Goal: Check status: Check status

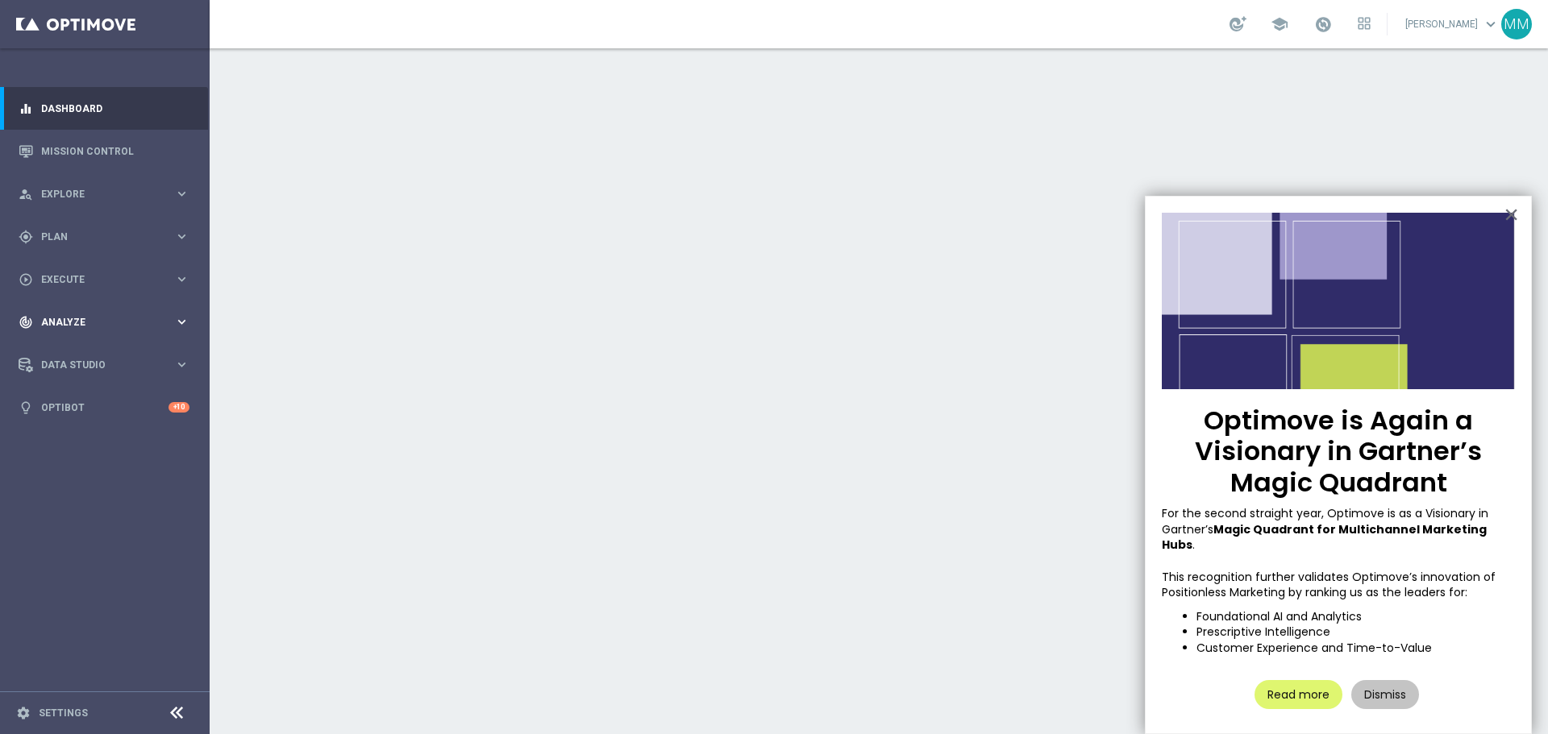
click at [89, 315] on div "track_changes Analyze" at bounding box center [97, 322] width 156 height 15
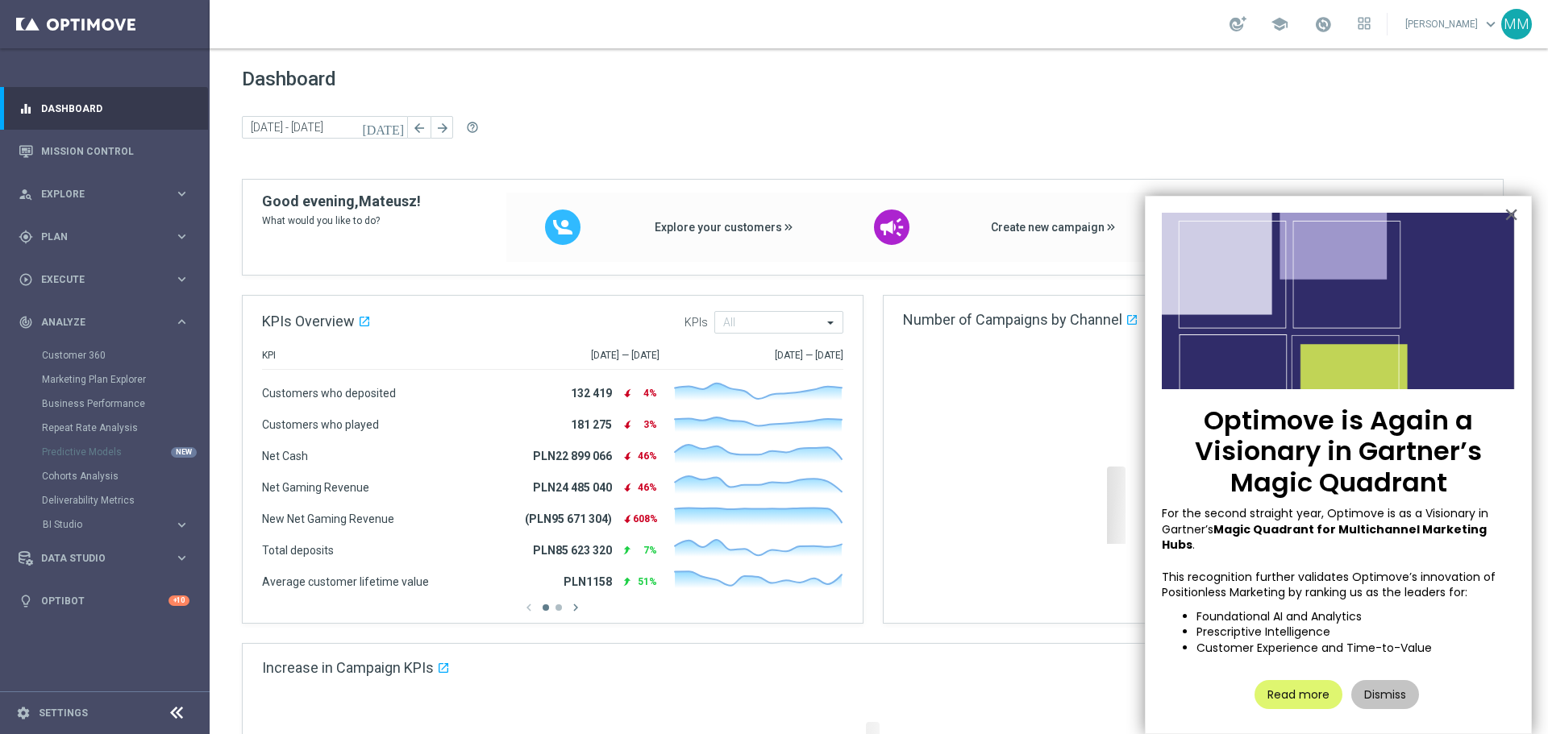
click at [88, 347] on div "Customer 360" at bounding box center [125, 355] width 166 height 24
click at [88, 350] on link "Customer 360" at bounding box center [105, 355] width 126 height 13
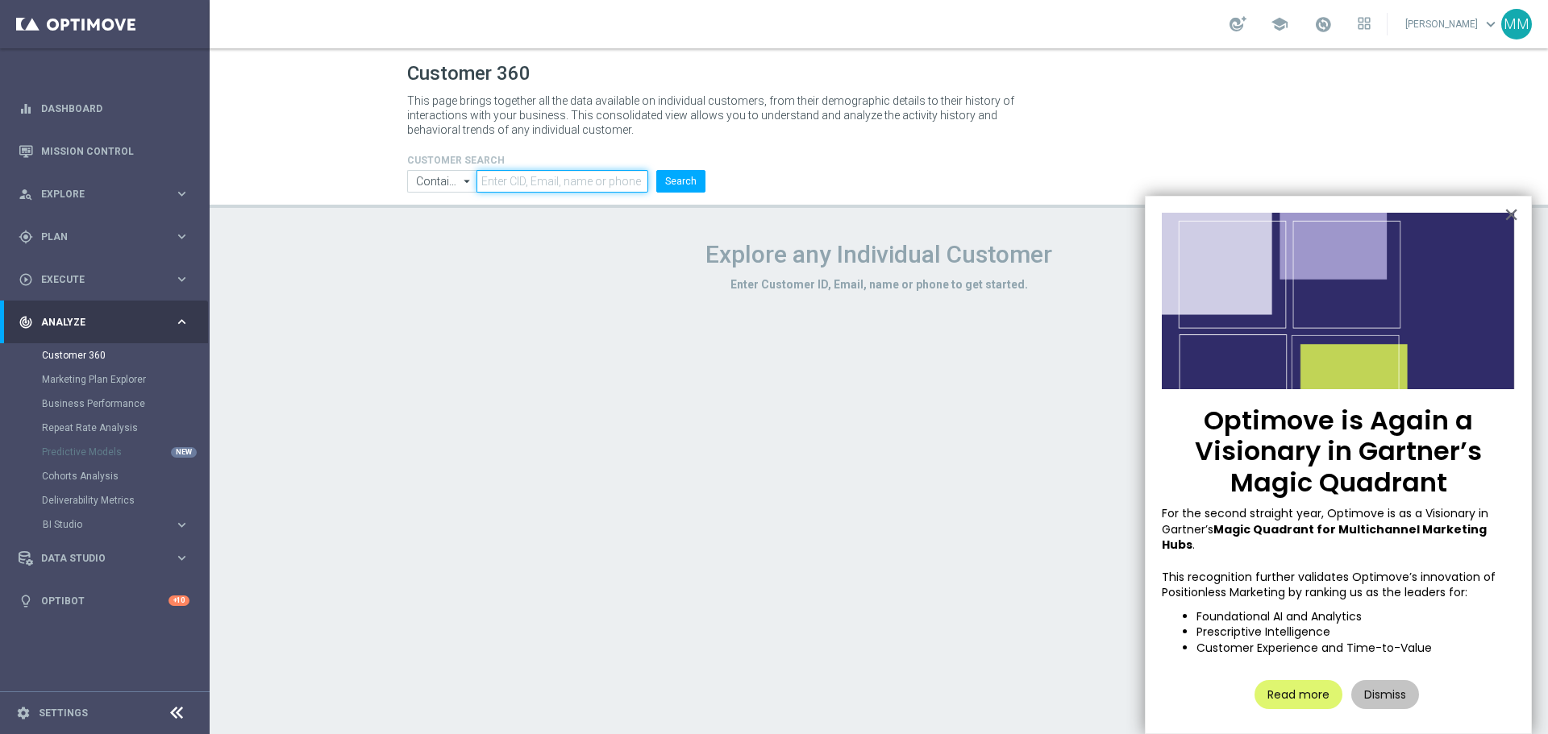
drag, startPoint x: 507, startPoint y: 175, endPoint x: 616, endPoint y: 184, distance: 109.2
click at [509, 177] on input "text" at bounding box center [562, 181] width 172 height 23
paste input "1274753"
type input "1274753"
click at [705, 183] on li "Search" at bounding box center [680, 181] width 57 height 23
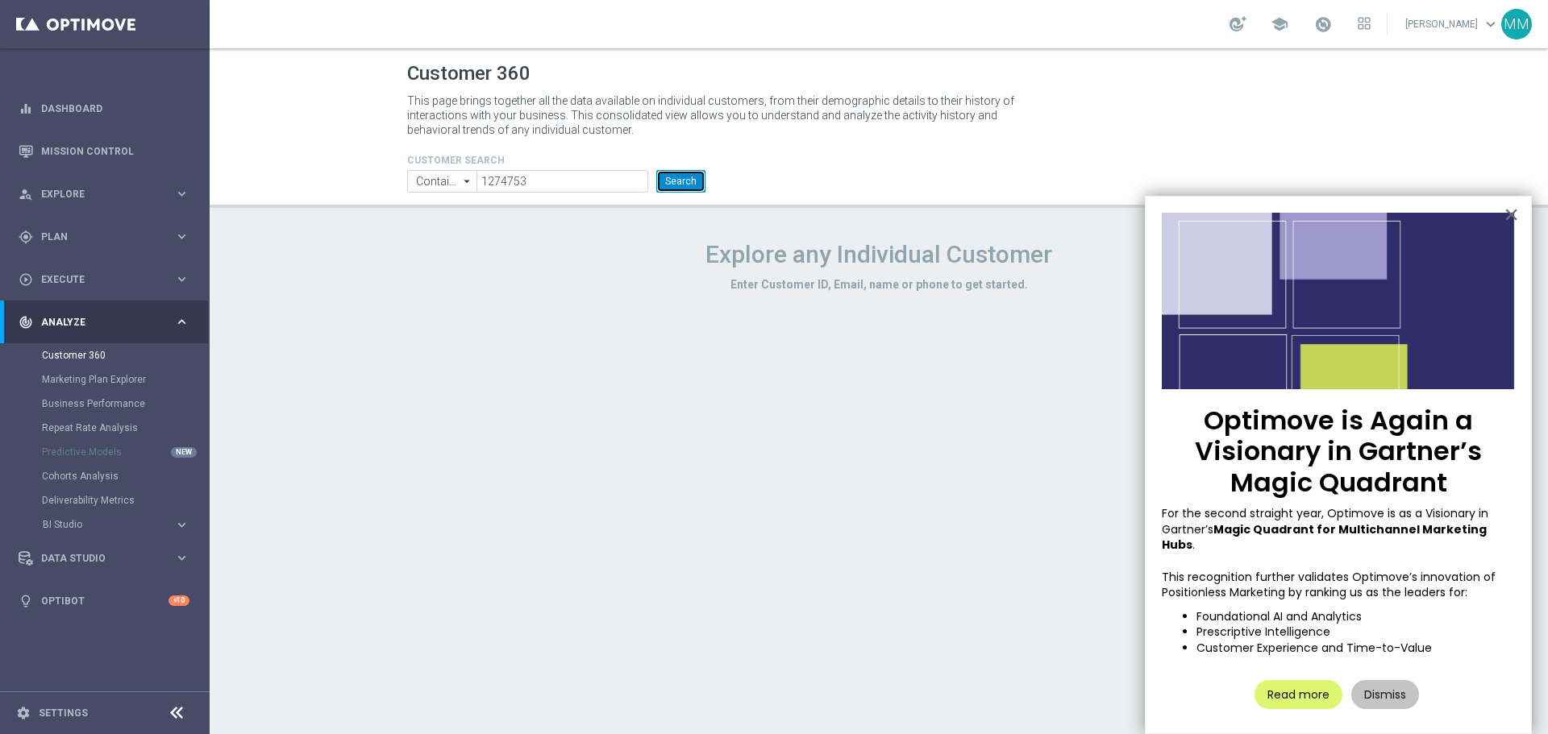
click at [679, 175] on button "Search" at bounding box center [680, 181] width 49 height 23
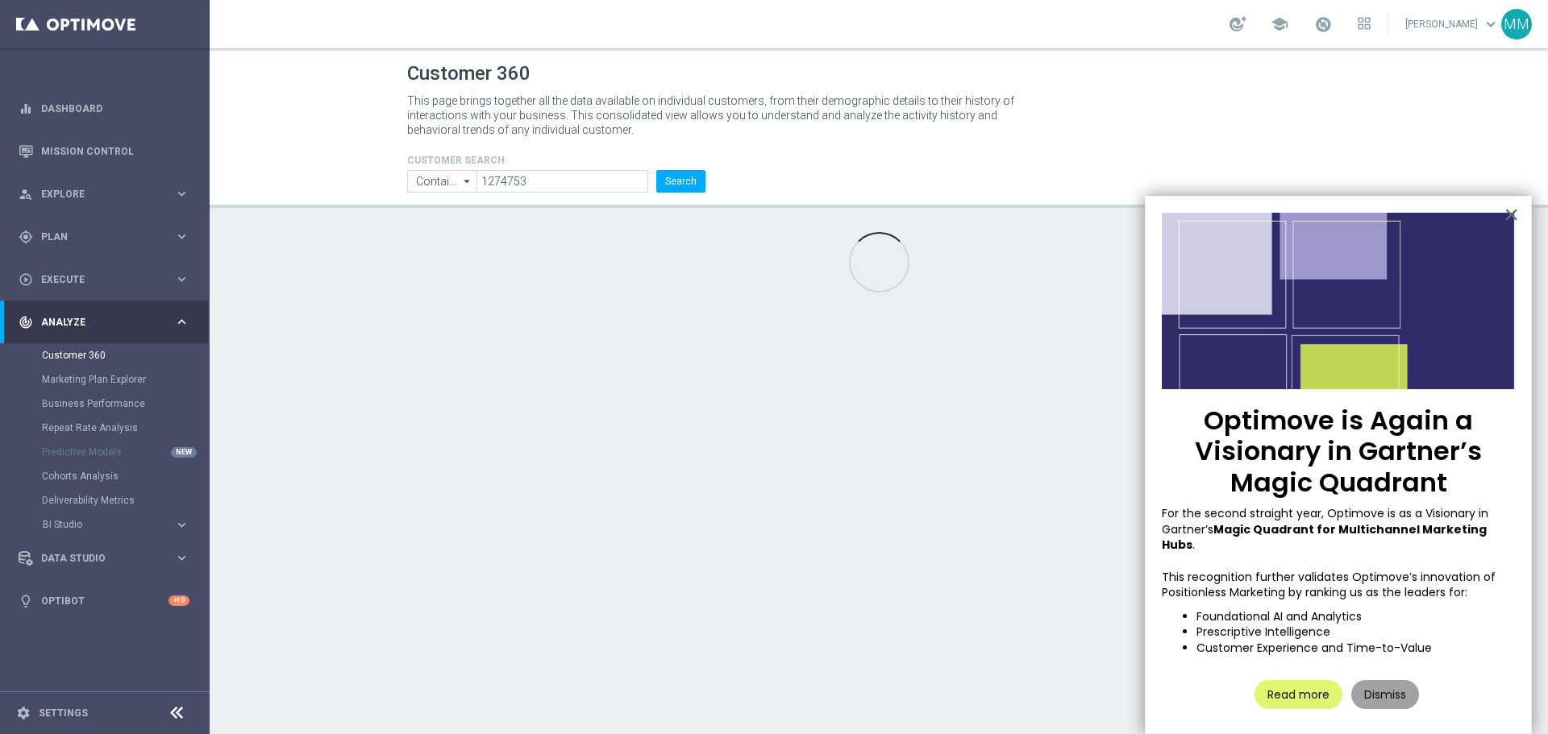
click at [1396, 692] on button "Dismiss" at bounding box center [1385, 694] width 68 height 29
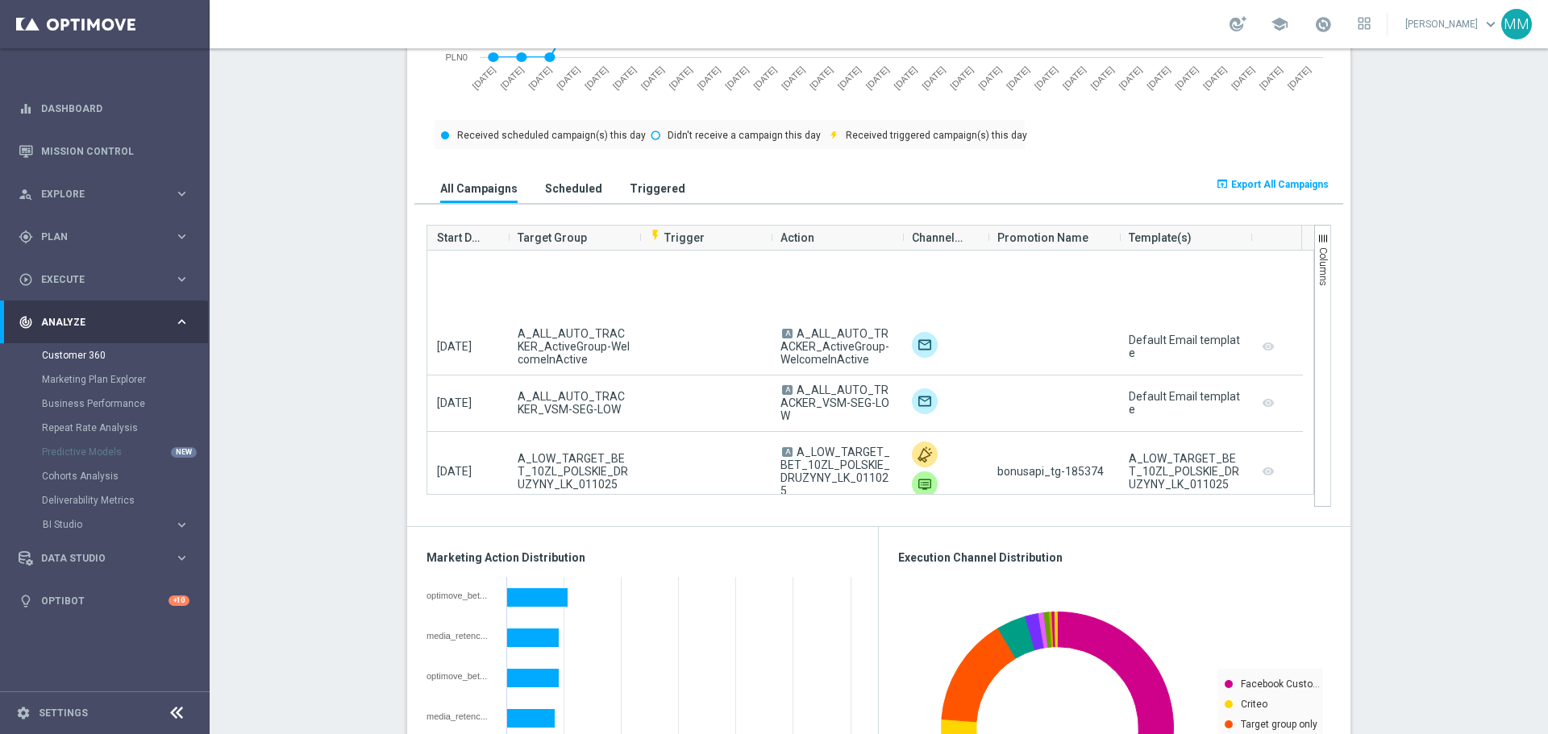
scroll to position [1209, 0]
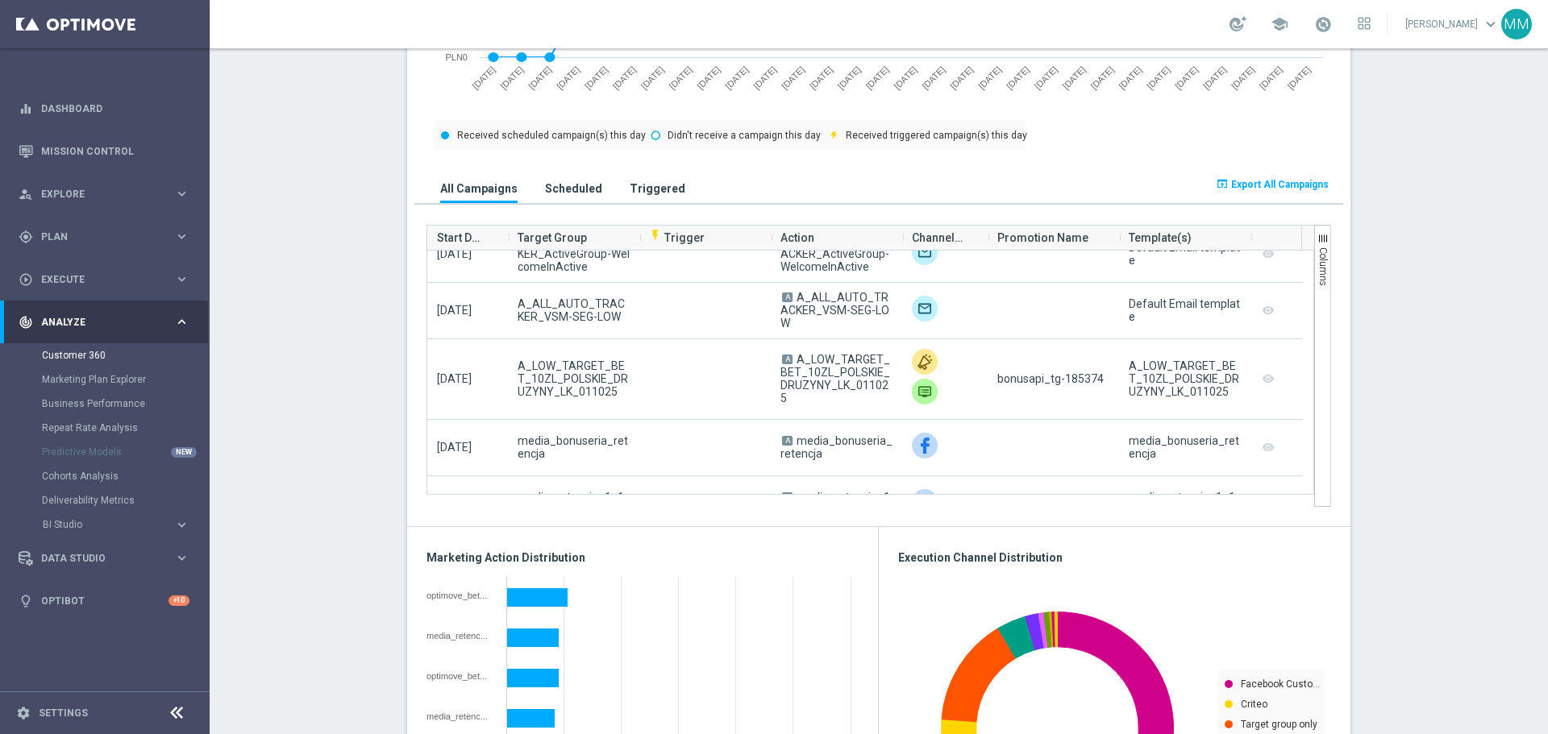
click at [637, 181] on button "Triggered" at bounding box center [657, 188] width 64 height 30
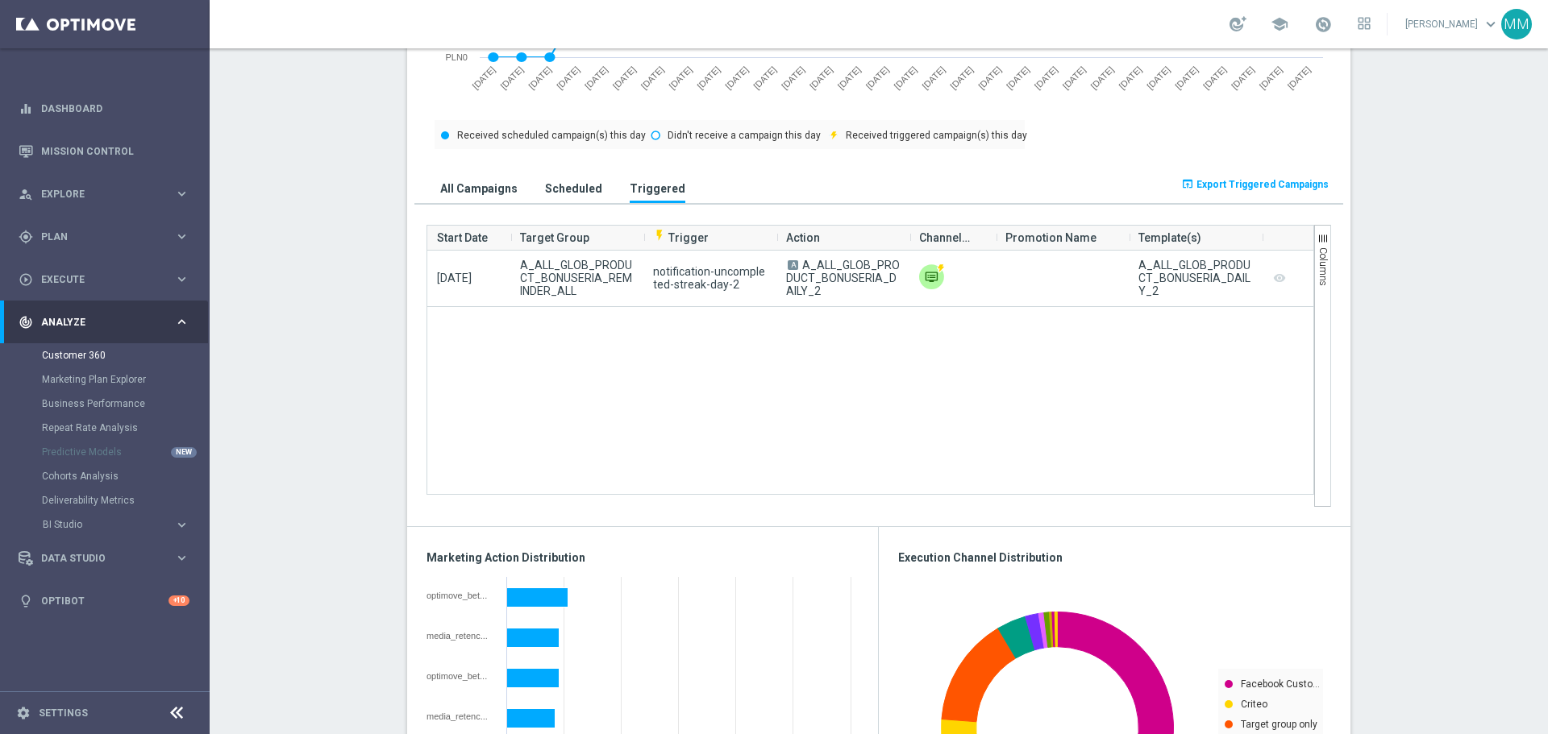
scroll to position [0, 0]
click at [479, 187] on h3 "All Campaigns" at bounding box center [478, 188] width 77 height 15
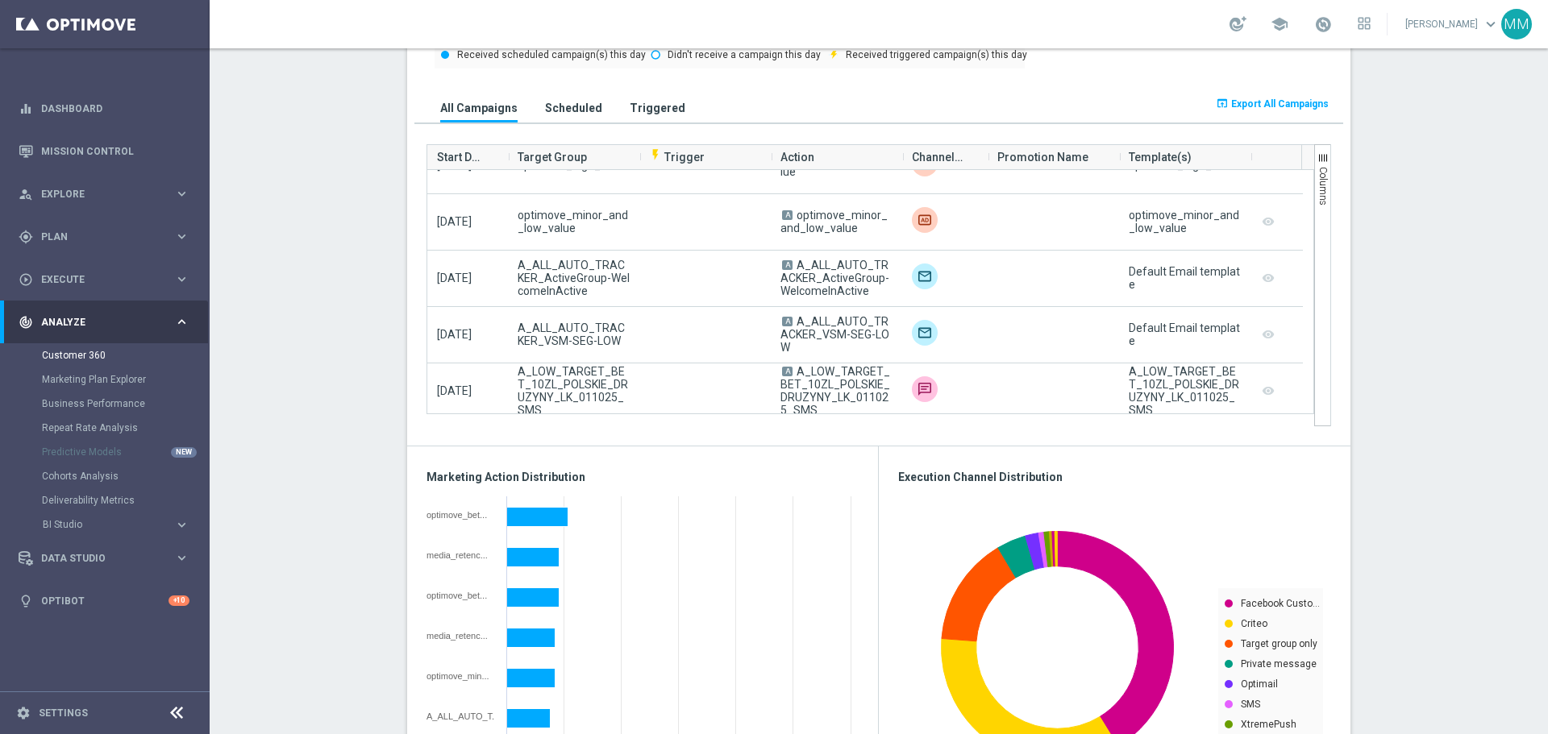
scroll to position [564, 0]
